Goal: Task Accomplishment & Management: Complete application form

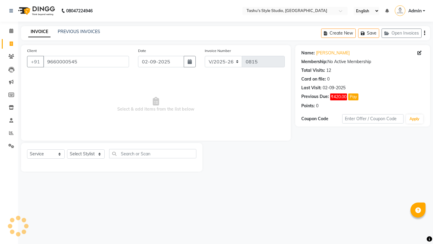
select select "5375"
select select "service"
click at [84, 61] on input "9660000545" at bounding box center [86, 61] width 86 height 11
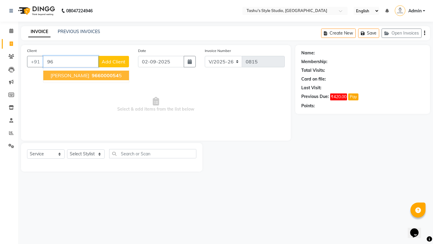
type input "9"
type input "9352600405"
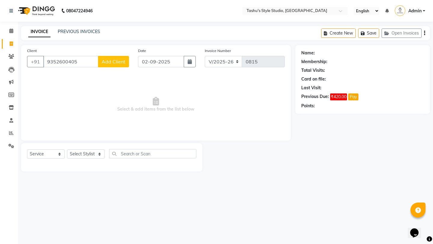
click at [123, 65] on button "Add Client" at bounding box center [113, 61] width 31 height 11
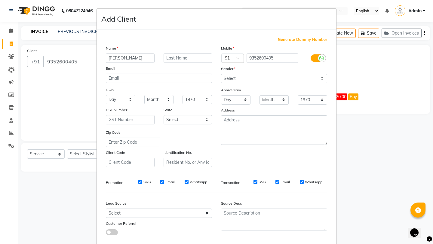
type input "[PERSON_NAME]"
click at [172, 56] on input "text" at bounding box center [188, 58] width 49 height 9
type input "agarwal"
click at [242, 75] on select "Select [DEMOGRAPHIC_DATA] [DEMOGRAPHIC_DATA] Other Prefer Not To Say" at bounding box center [274, 78] width 106 height 9
select select "[DEMOGRAPHIC_DATA]"
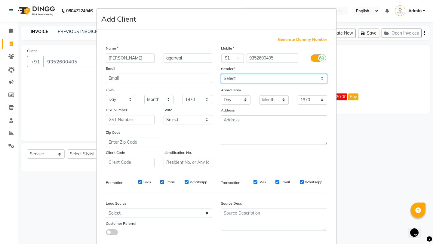
click at [221, 74] on select "Select [DEMOGRAPHIC_DATA] [DEMOGRAPHIC_DATA] Other Prefer Not To Say" at bounding box center [274, 78] width 106 height 9
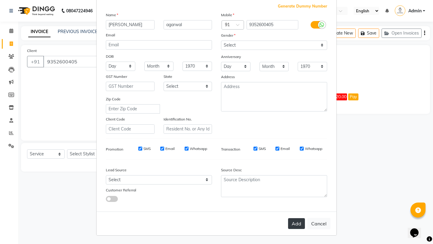
click at [301, 226] on button "Add" at bounding box center [296, 223] width 17 height 11
select select
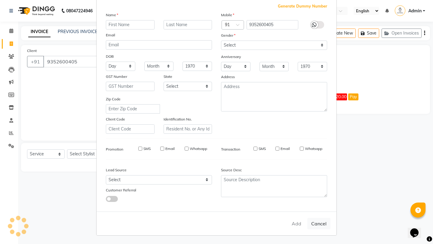
select select
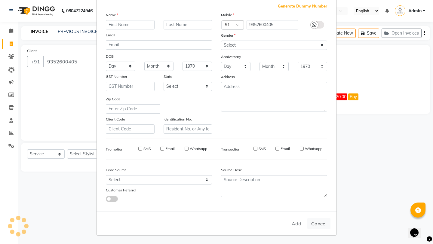
checkbox input "false"
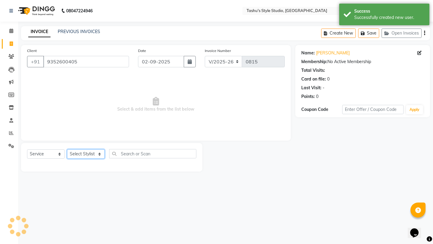
click at [83, 155] on select "Select Stylist [PERSON_NAME] AUNTY bandana manoj [PERSON_NAME] [PERSON_NAME] [P…" at bounding box center [86, 153] width 38 height 9
select select "79407"
click at [67, 149] on select "Select Stylist [PERSON_NAME] AUNTY bandana manoj [PERSON_NAME] [PERSON_NAME] [P…" at bounding box center [86, 153] width 38 height 9
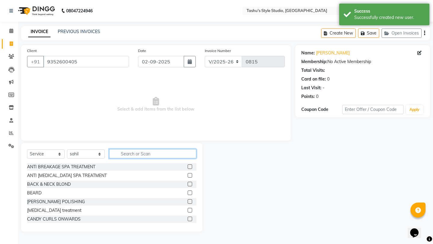
click at [136, 153] on input "text" at bounding box center [152, 153] width 87 height 9
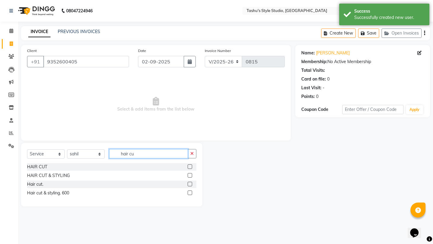
type input "hair cu"
click at [187, 167] on div "HAIR CUT" at bounding box center [111, 167] width 169 height 8
click at [192, 167] on div at bounding box center [192, 167] width 9 height 8
click at [189, 166] on label at bounding box center [190, 166] width 5 height 5
click at [189, 166] on input "checkbox" at bounding box center [190, 167] width 4 height 4
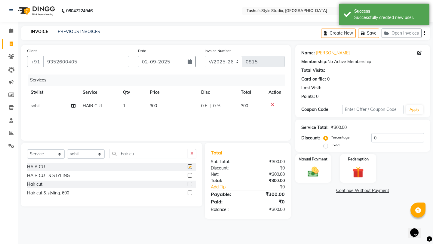
checkbox input "false"
click at [313, 165] on img at bounding box center [313, 171] width 19 height 13
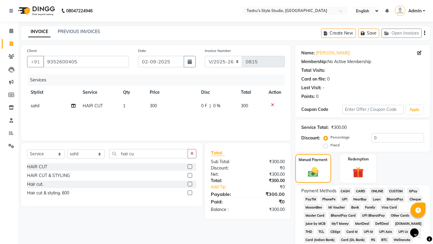
click at [342, 188] on span "CASH" at bounding box center [345, 191] width 13 height 7
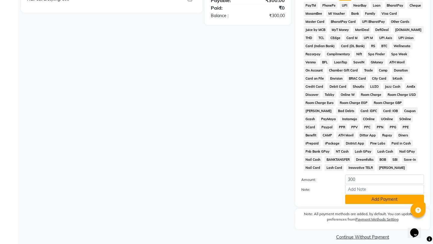
click at [354, 195] on button "Add Payment" at bounding box center [384, 199] width 79 height 9
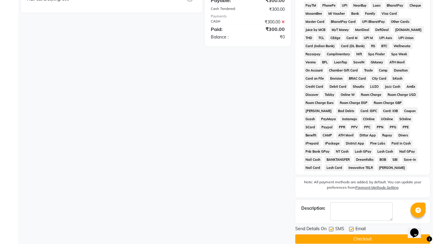
click at [350, 227] on label at bounding box center [351, 229] width 5 height 5
click at [350, 228] on input "checkbox" at bounding box center [351, 230] width 4 height 4
checkbox input "false"
click at [331, 226] on div "SMS" at bounding box center [339, 230] width 20 height 8
click at [331, 227] on label at bounding box center [331, 229] width 5 height 5
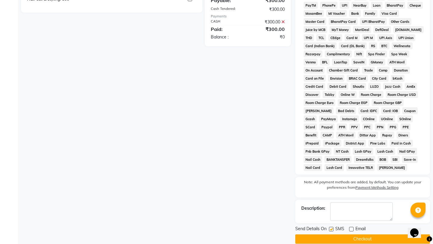
click at [331, 228] on input "checkbox" at bounding box center [331, 230] width 4 height 4
checkbox input "false"
click at [331, 234] on button "Checkout" at bounding box center [362, 238] width 135 height 9
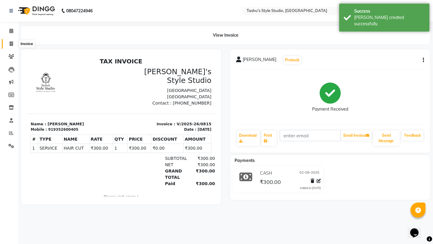
click at [10, 42] on icon at bounding box center [11, 43] width 3 height 5
select select "5375"
select select "service"
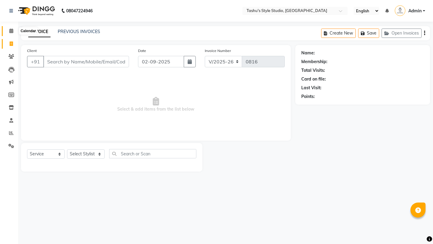
click at [9, 32] on icon at bounding box center [11, 31] width 4 height 5
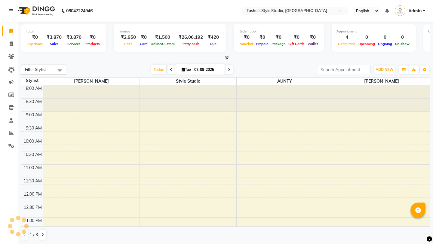
scroll to position [191, 0]
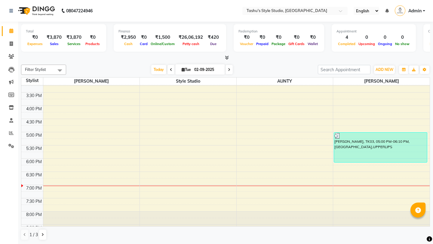
click at [9, 32] on icon at bounding box center [11, 31] width 4 height 5
click at [14, 38] on li "Invoice" at bounding box center [9, 44] width 18 height 13
click at [10, 44] on icon at bounding box center [11, 43] width 3 height 5
select select "5375"
select select "service"
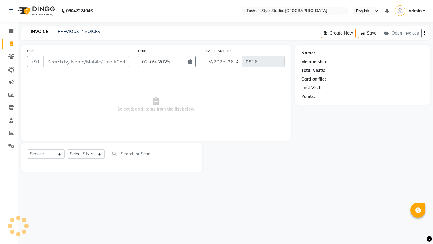
click at [75, 62] on input "Client" at bounding box center [86, 61] width 86 height 11
click at [85, 33] on link "PREVIOUS INVOICES" at bounding box center [79, 31] width 42 height 5
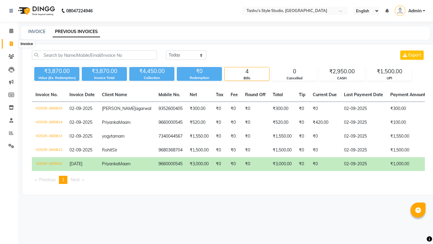
click at [10, 44] on icon at bounding box center [11, 43] width 3 height 5
select select "5375"
select select "service"
